Goal: Information Seeking & Learning: Learn about a topic

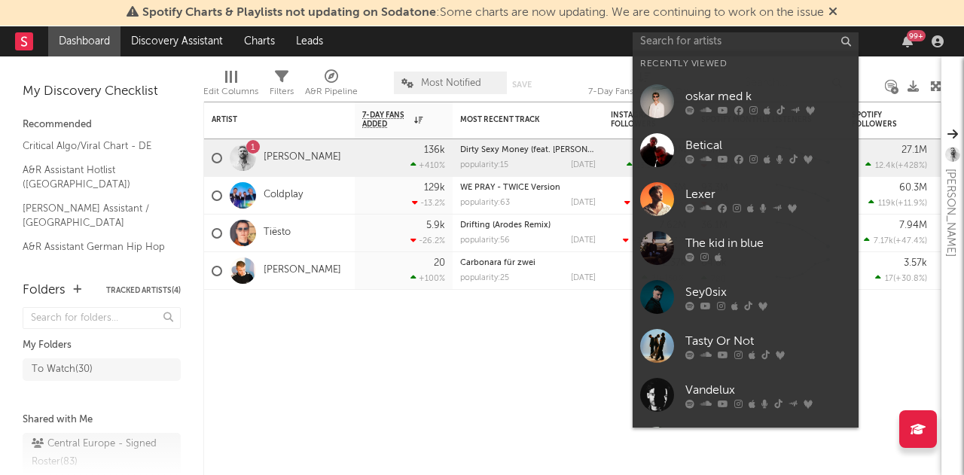
type input "g"
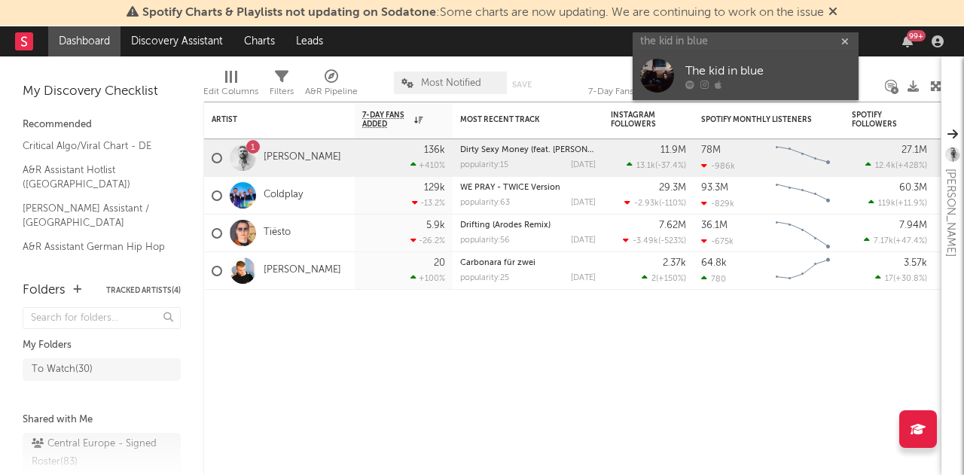
type input "the kid in blue"
click at [733, 70] on div "The kid in blue" at bounding box center [768, 71] width 166 height 18
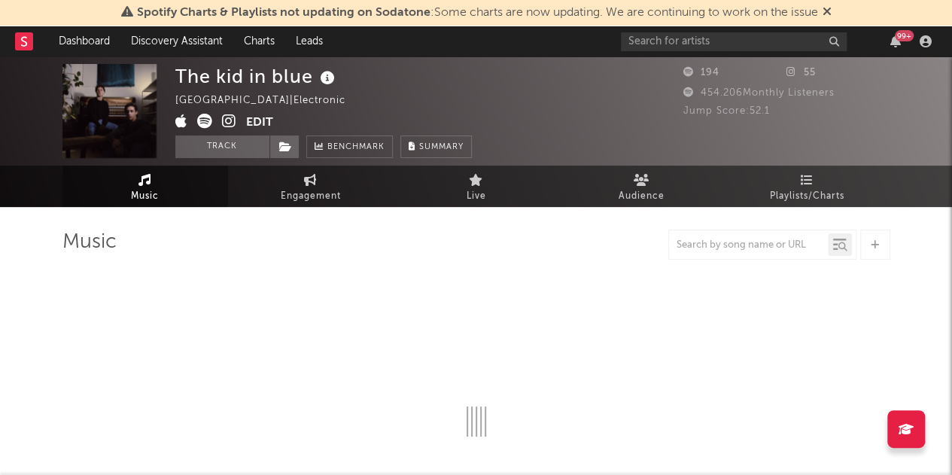
select select "1w"
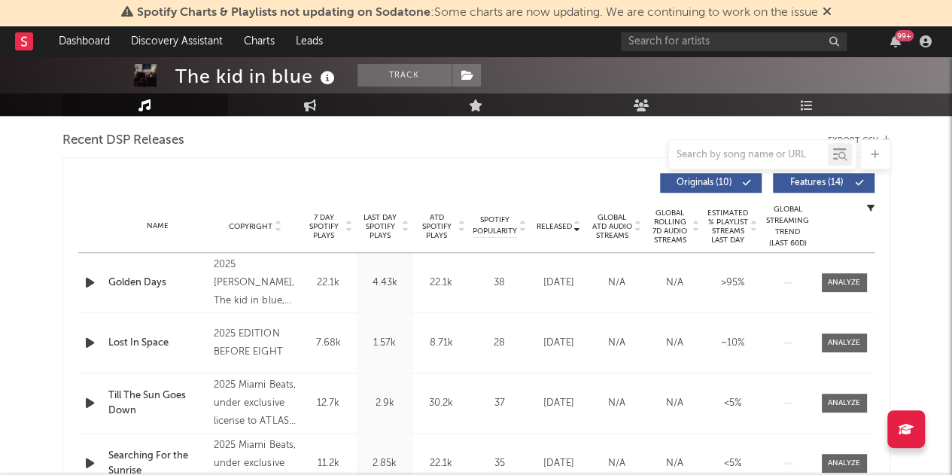
scroll to position [527, 0]
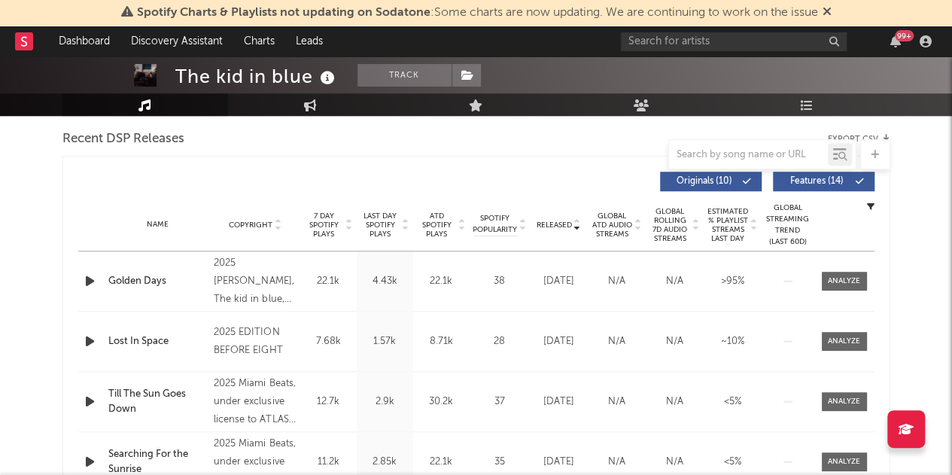
click at [405, 227] on icon at bounding box center [406, 228] width 8 height 6
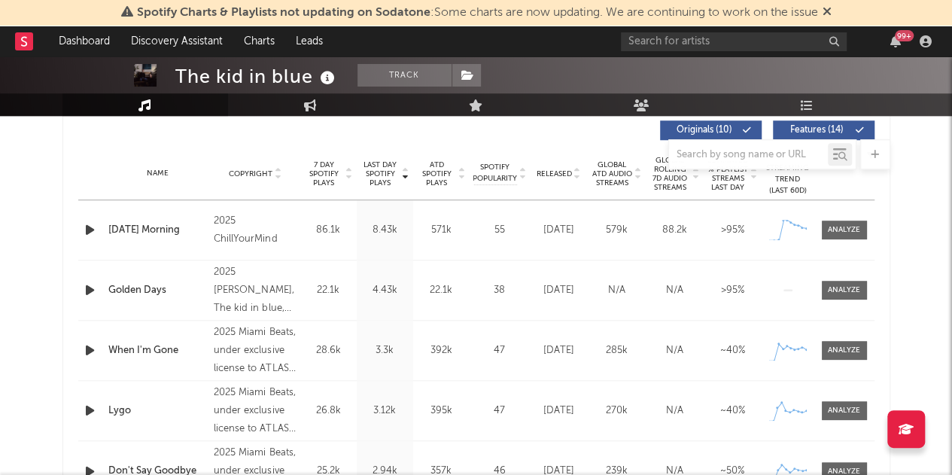
scroll to position [602, 0]
